Goal: Transaction & Acquisition: Purchase product/service

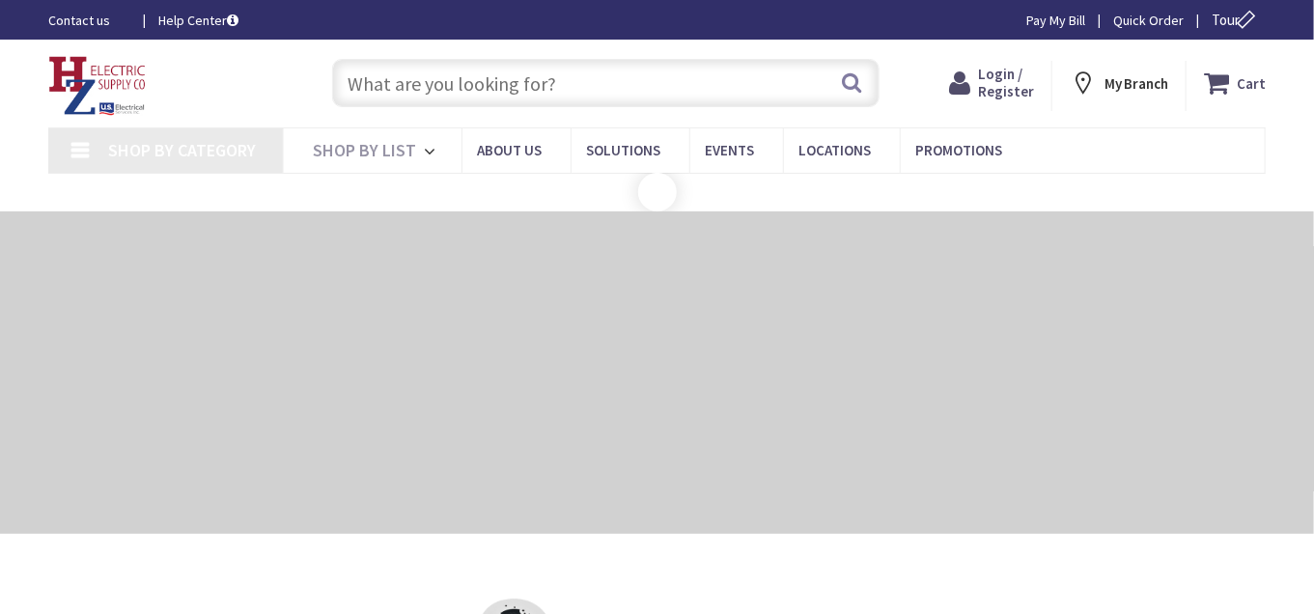
click at [430, 83] on input "text" at bounding box center [606, 83] width 548 height 48
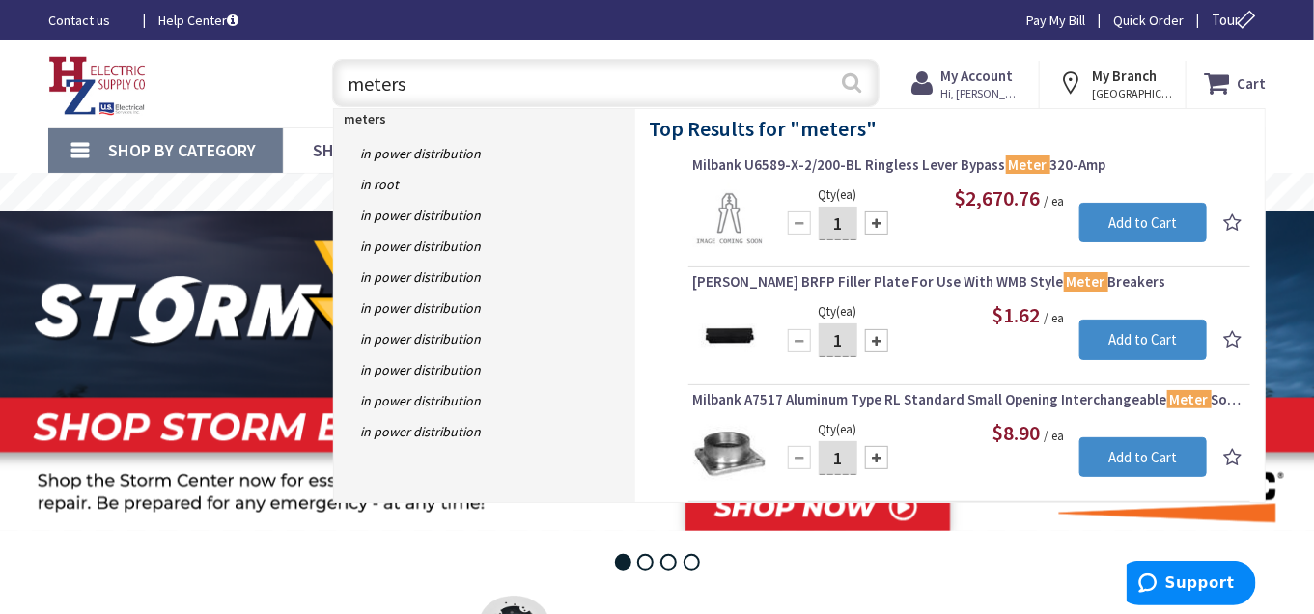
type input "meters"
click at [853, 84] on button "Search" at bounding box center [852, 82] width 25 height 43
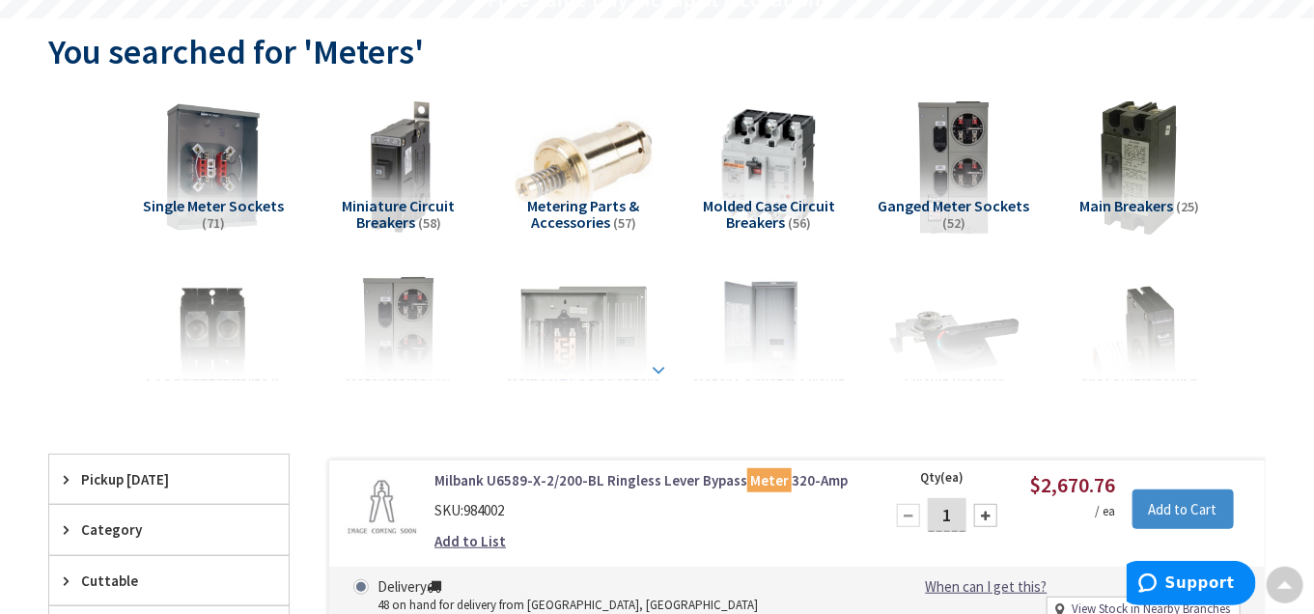
click at [659, 370] on div at bounding box center [657, 327] width 1121 height 106
click at [659, 367] on strong at bounding box center [659, 369] width 23 height 21
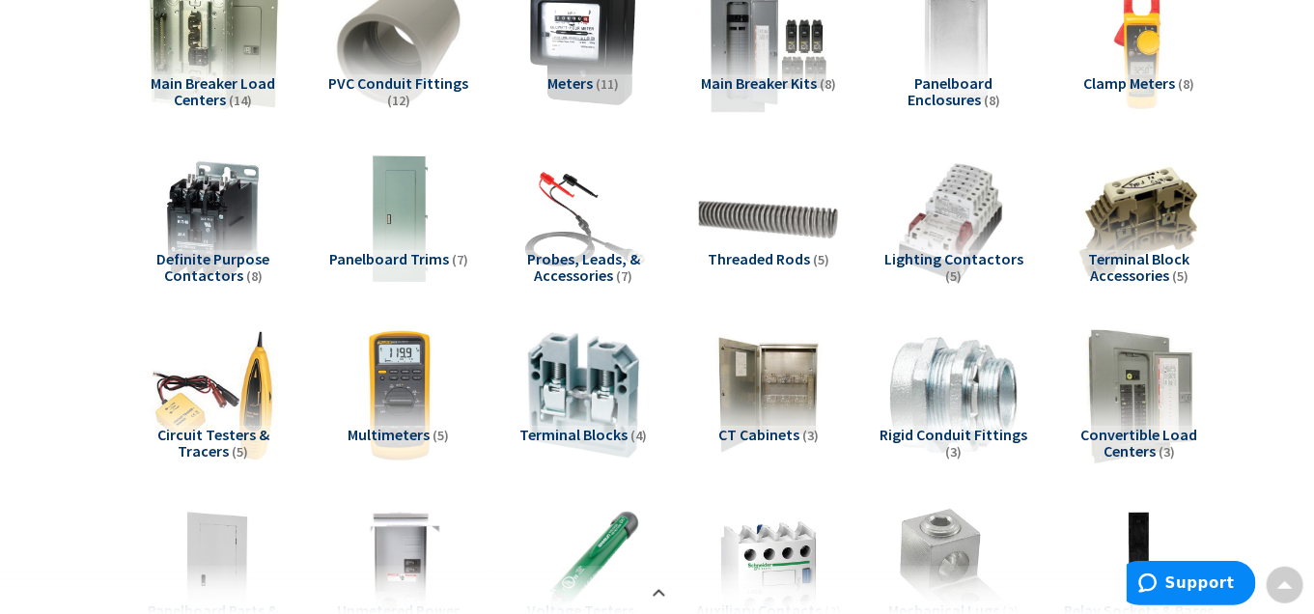
scroll to position [675, 0]
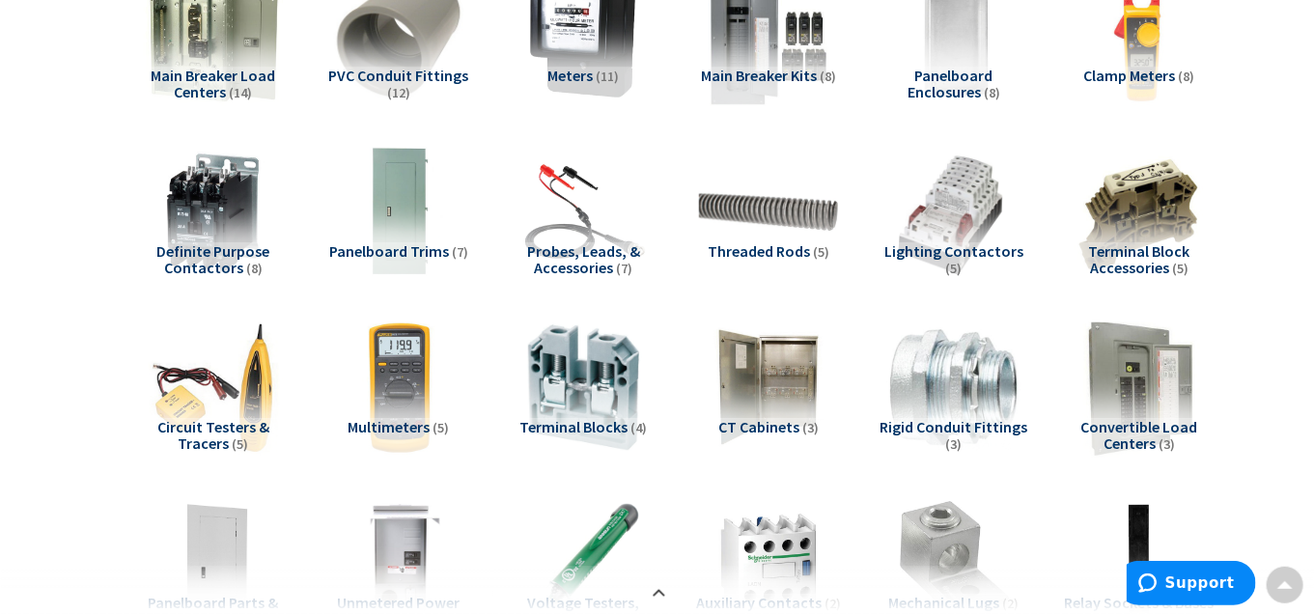
click at [387, 423] on span "Multimeters" at bounding box center [389, 426] width 82 height 19
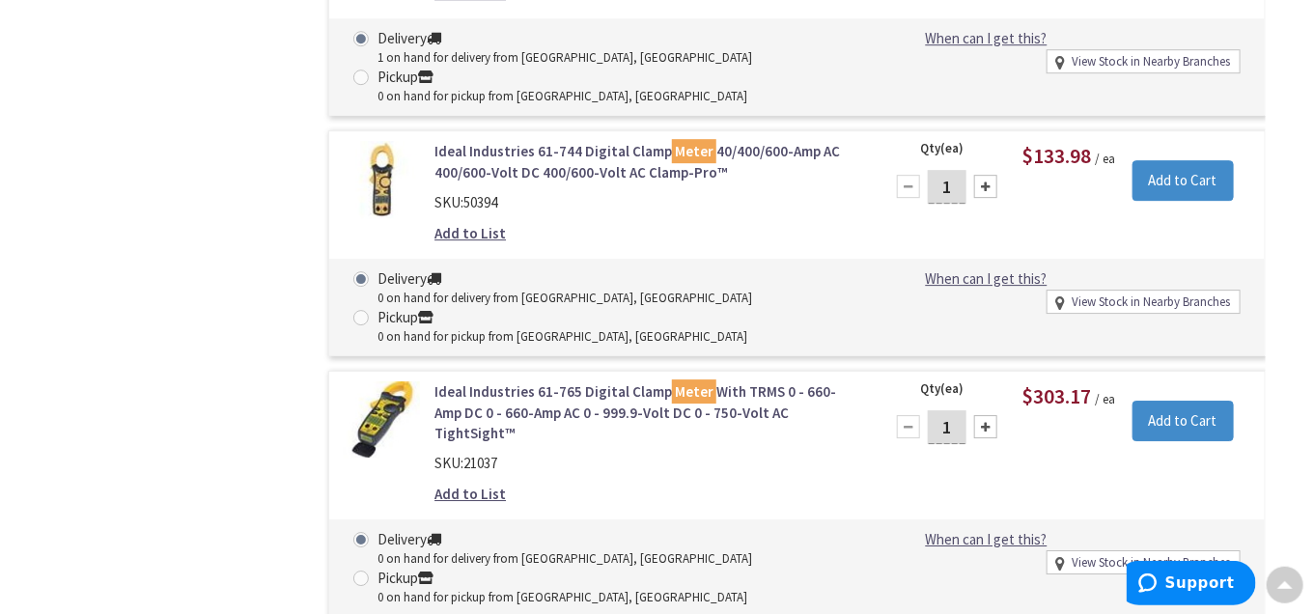
scroll to position [2535, 0]
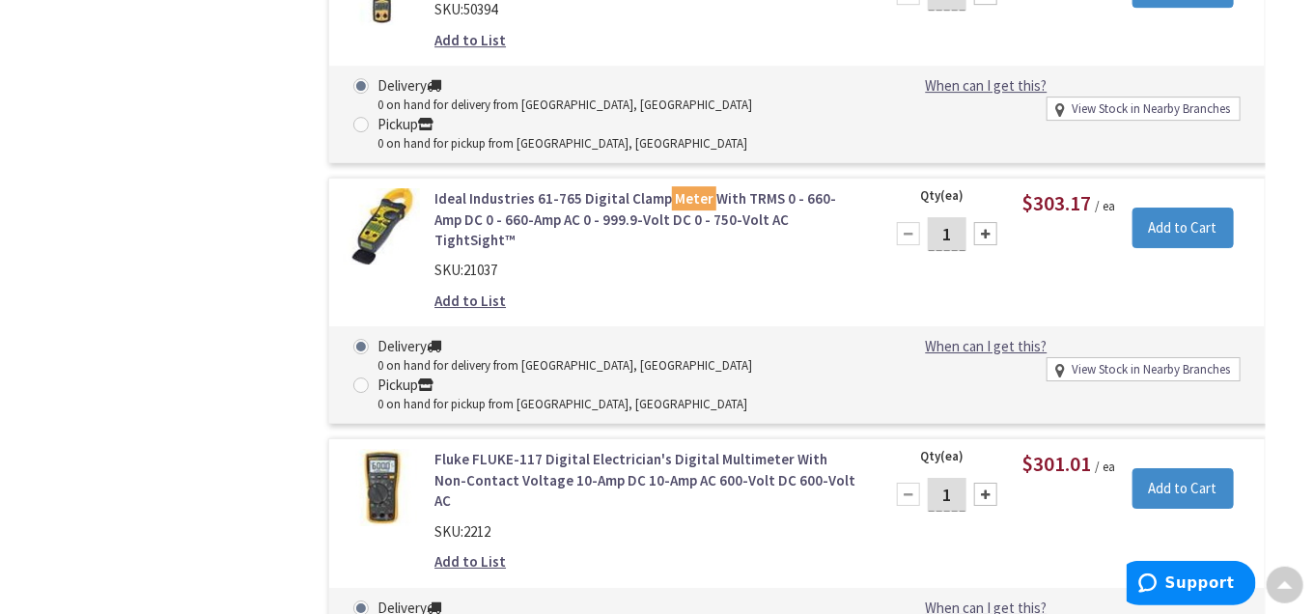
click at [528, 449] on link "Fluke FLUKE-117 Digital Electrician's Digital Multimeter With Non-Contact Volta…" at bounding box center [648, 480] width 426 height 62
